Goal: Information Seeking & Learning: Learn about a topic

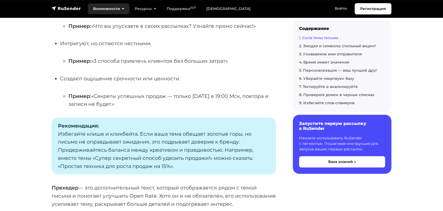
scroll to position [286, 0]
click at [318, 69] on link "5. Персонализация — ваш лучший друг" at bounding box center [338, 70] width 78 height 5
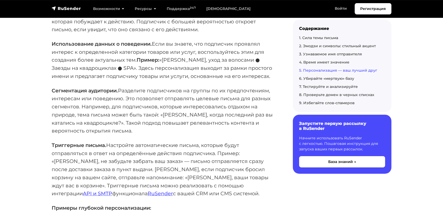
scroll to position [1648, 0]
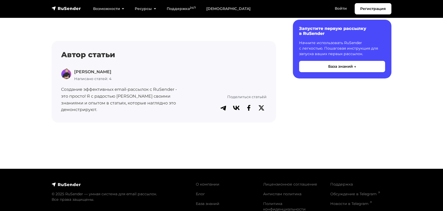
scroll to position [1801, 0]
